Goal: Task Accomplishment & Management: Manage account settings

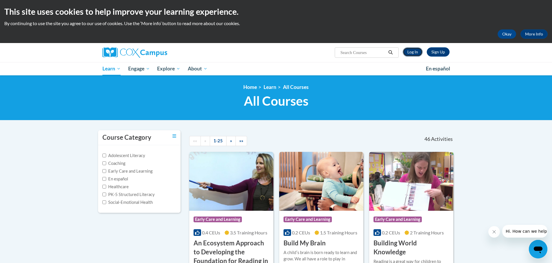
click at [416, 51] on link "Log In" at bounding box center [412, 51] width 20 height 9
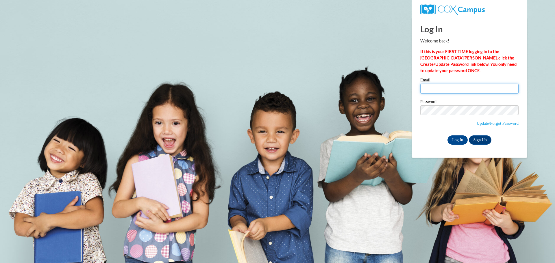
click at [434, 86] on input "Email" at bounding box center [469, 89] width 98 height 10
type input "rharp5@ivytech.edu"
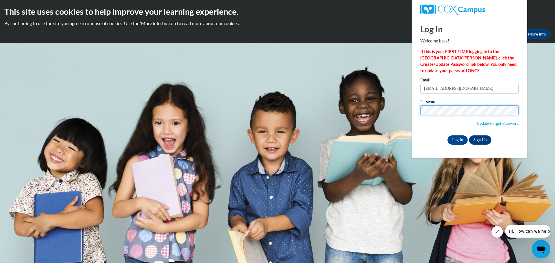
click at [448, 136] on input "Log In" at bounding box center [458, 140] width 20 height 9
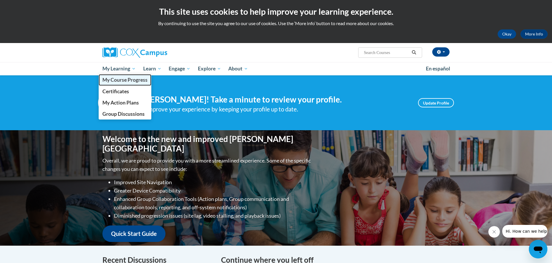
click at [129, 81] on span "My Course Progress" at bounding box center [124, 80] width 45 height 6
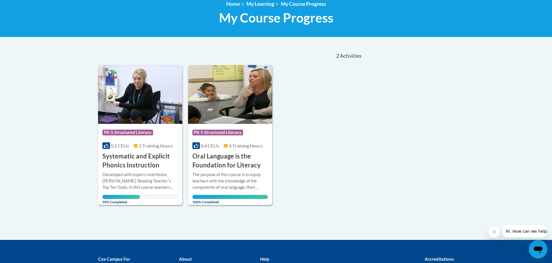
scroll to position [84, 0]
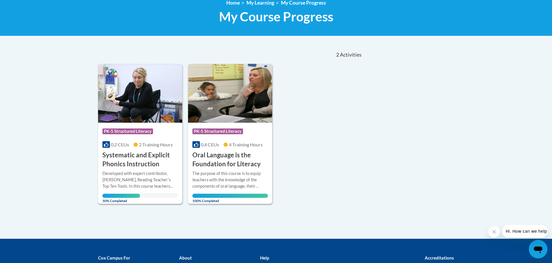
click at [145, 169] on div "More Info Open Developed with expert contributor, Dr. Deborah Glaser, Reading T…" at bounding box center [140, 186] width 84 height 34
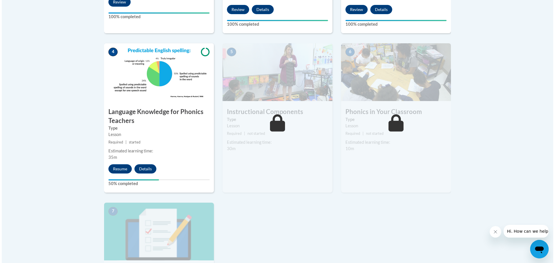
scroll to position [306, 0]
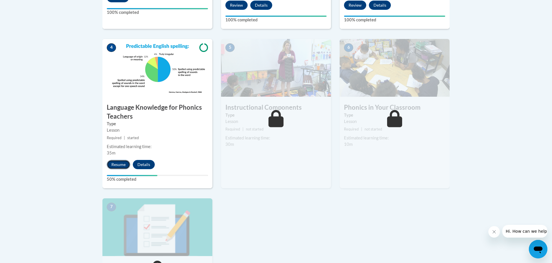
click at [116, 162] on button "Resume" at bounding box center [118, 164] width 23 height 9
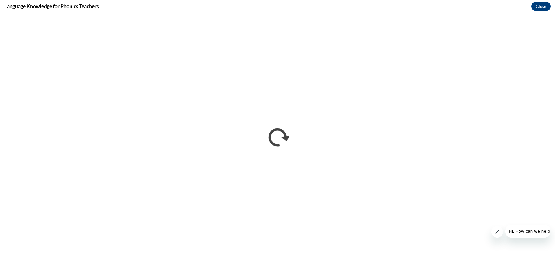
scroll to position [0, 0]
